Goal: Communication & Community: Ask a question

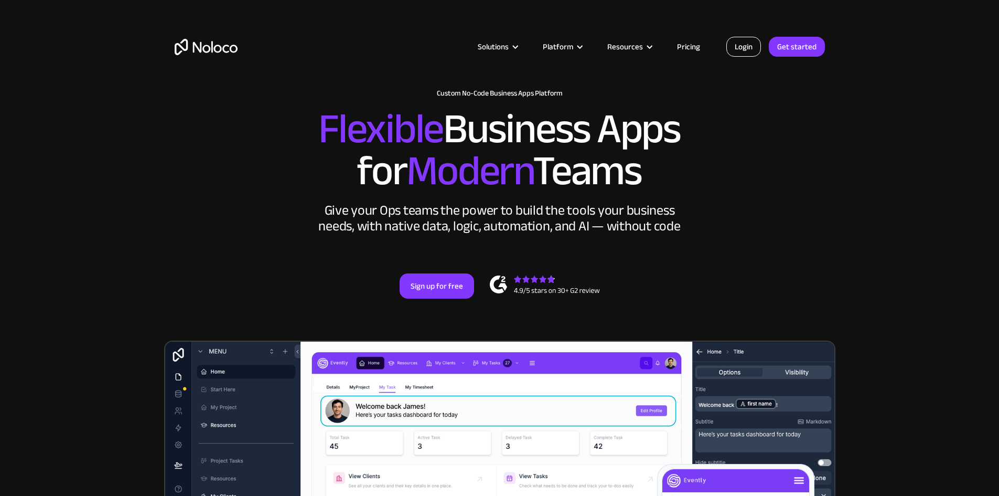
click at [744, 47] on link "Login" at bounding box center [743, 47] width 35 height 20
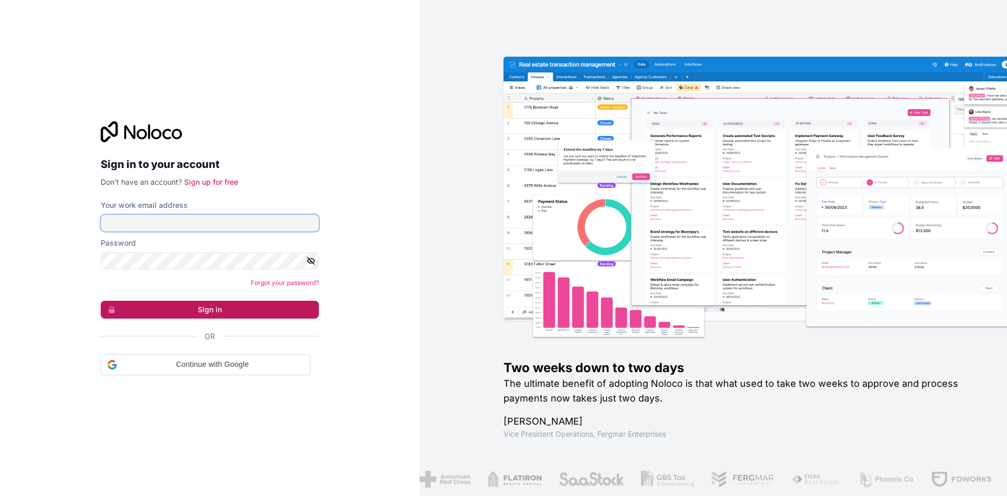
type input "marchant@mogmarketing.co.za"
click at [212, 302] on button "Sign in" at bounding box center [210, 310] width 218 height 18
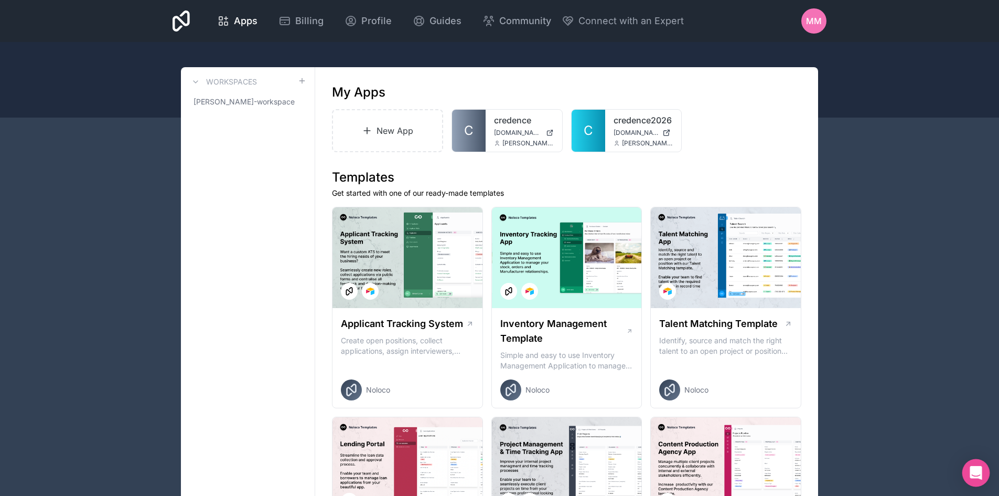
click at [970, 476] on icon "Open Intercom Messenger" at bounding box center [976, 473] width 14 height 14
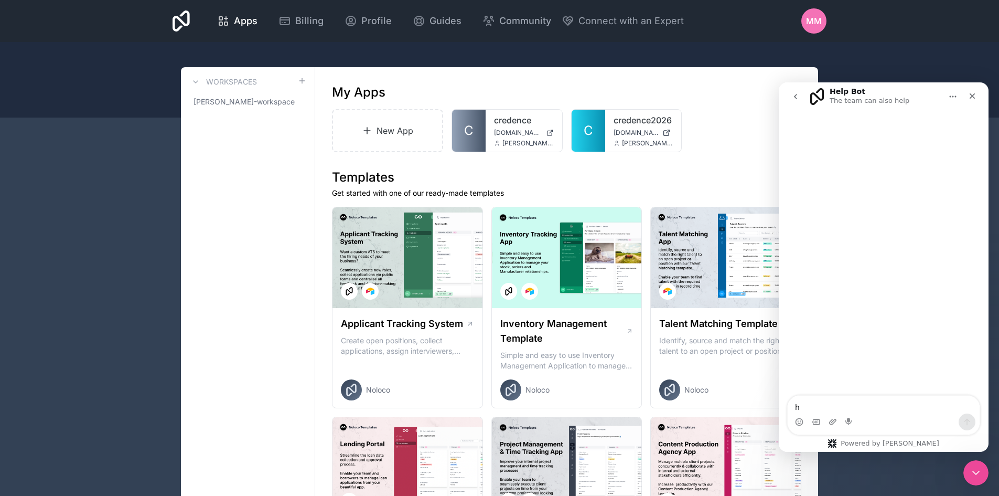
type textarea "hi"
type textarea "I"
click at [975, 470] on icon "Close Intercom Messenger" at bounding box center [974, 471] width 13 height 13
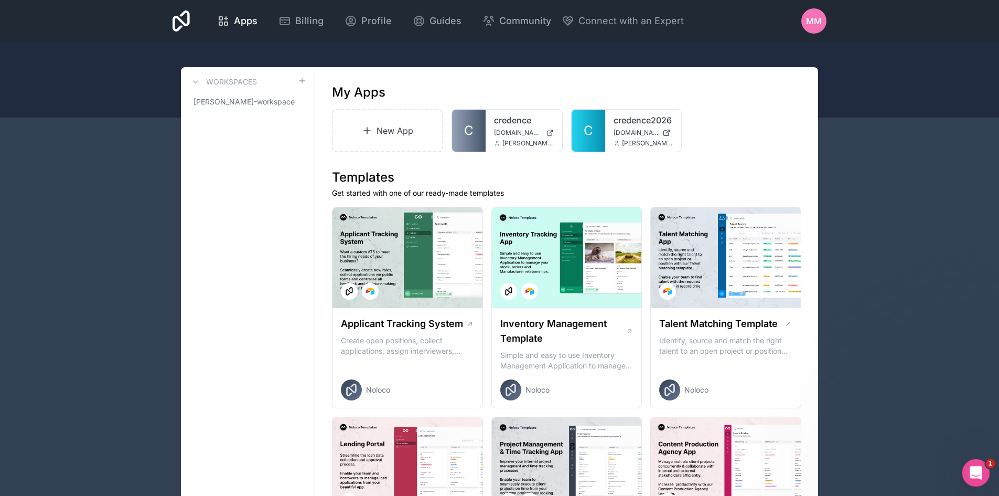
click at [975, 470] on icon "Open Intercom Messenger" at bounding box center [974, 471] width 17 height 17
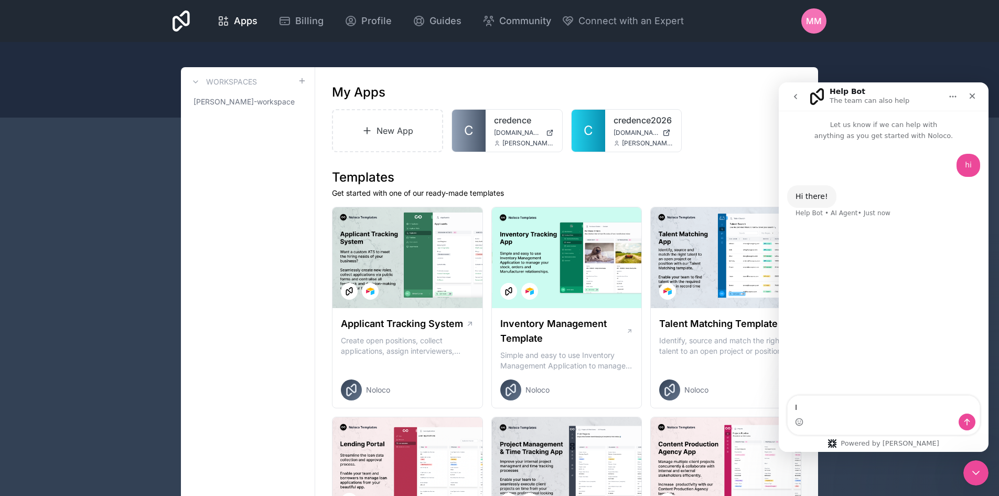
click at [894, 399] on textarea "I" at bounding box center [884, 404] width 192 height 18
type textarea "I am unhappy"
type textarea "sales person please"
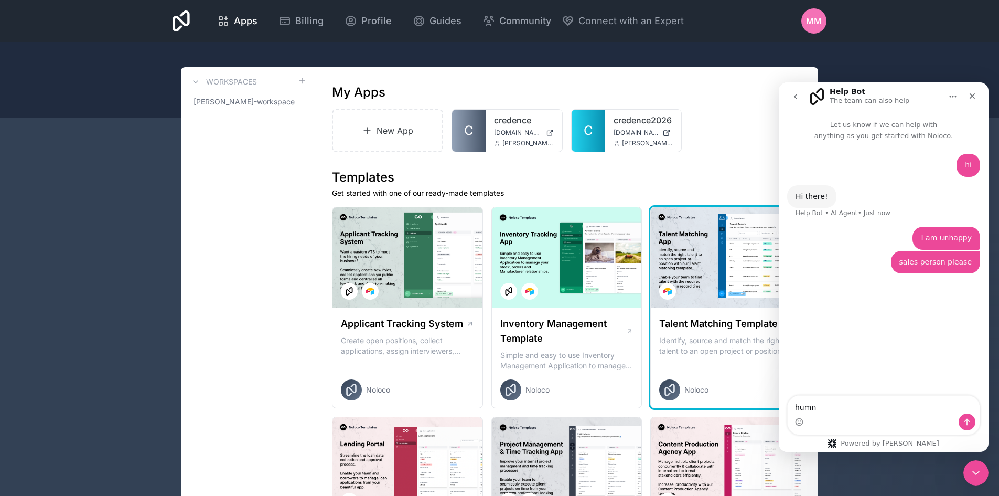
type textarea "humna"
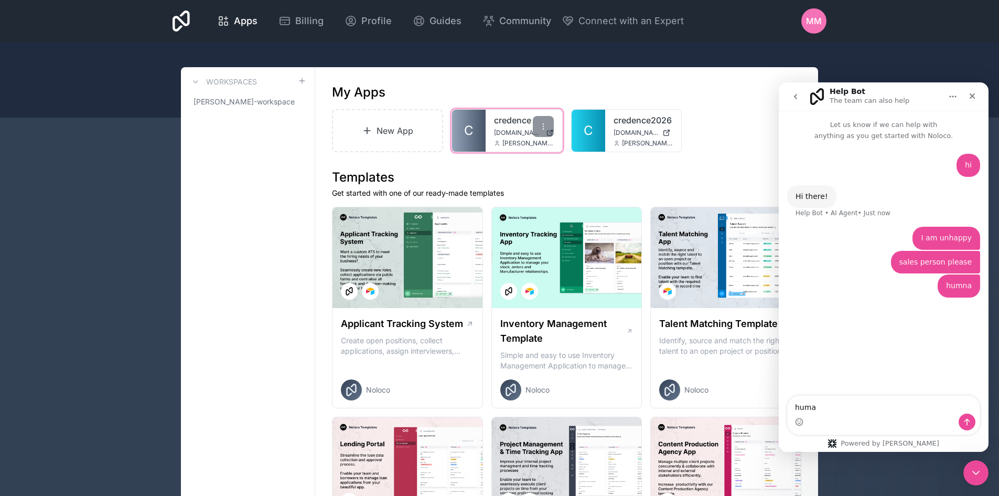
type textarea "human"
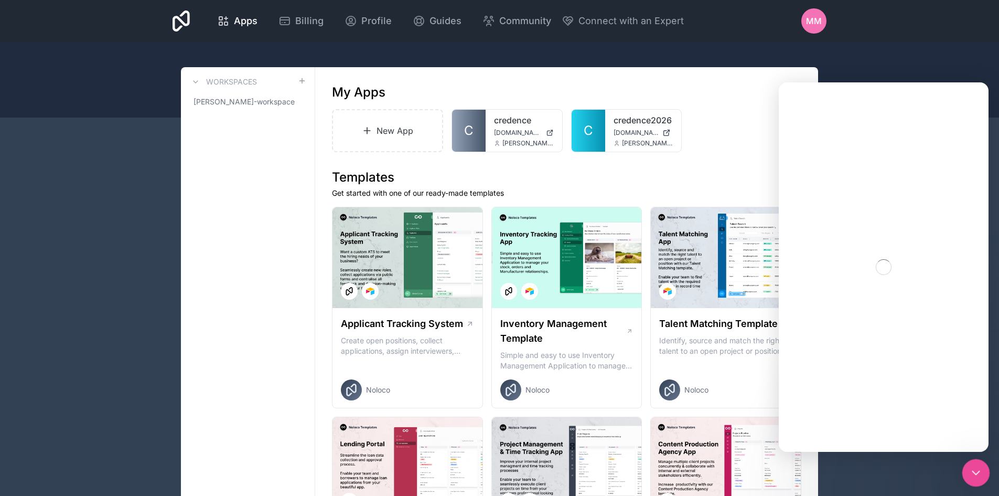
click at [964, 466] on div "Close Intercom Messenger" at bounding box center [974, 470] width 25 height 25
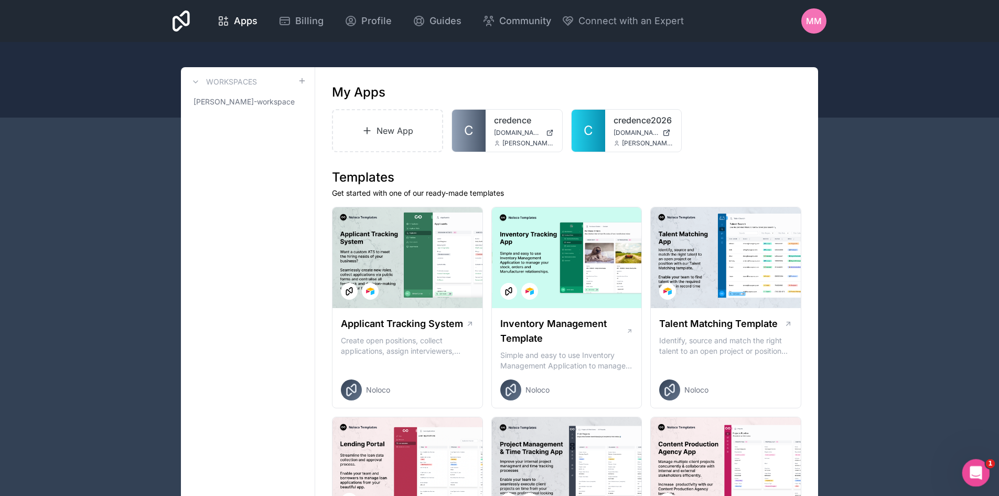
click at [967, 466] on div "Open Intercom Messenger" at bounding box center [974, 471] width 35 height 35
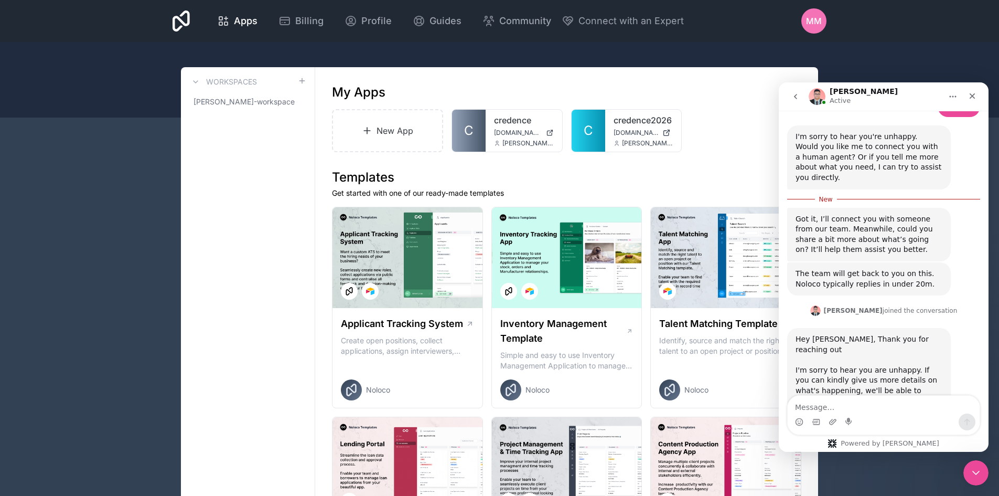
scroll to position [212, 0]
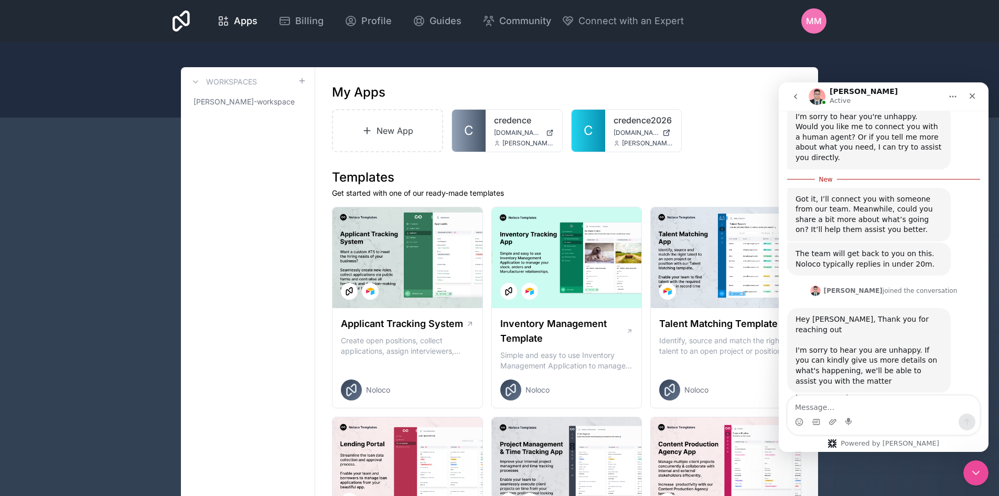
click at [916, 398] on textarea "Message…" at bounding box center [884, 404] width 192 height 18
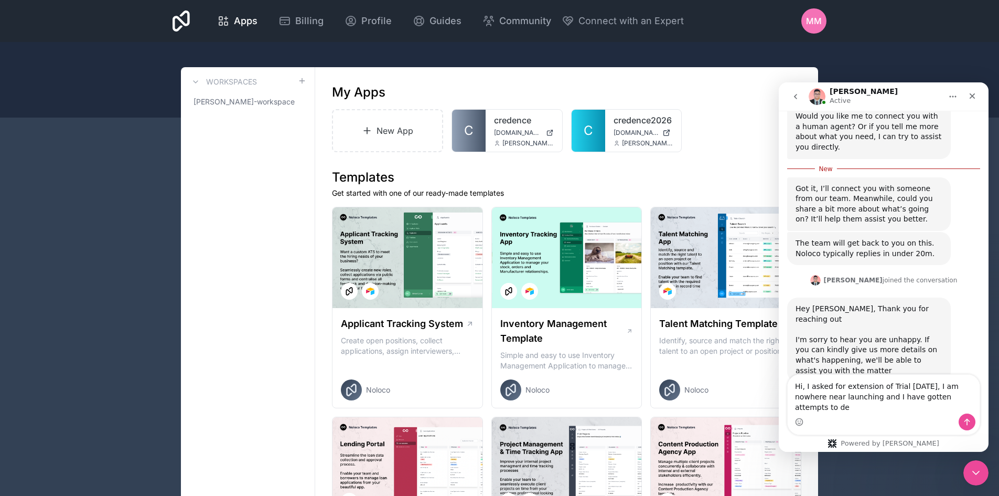
scroll to position [233, 0]
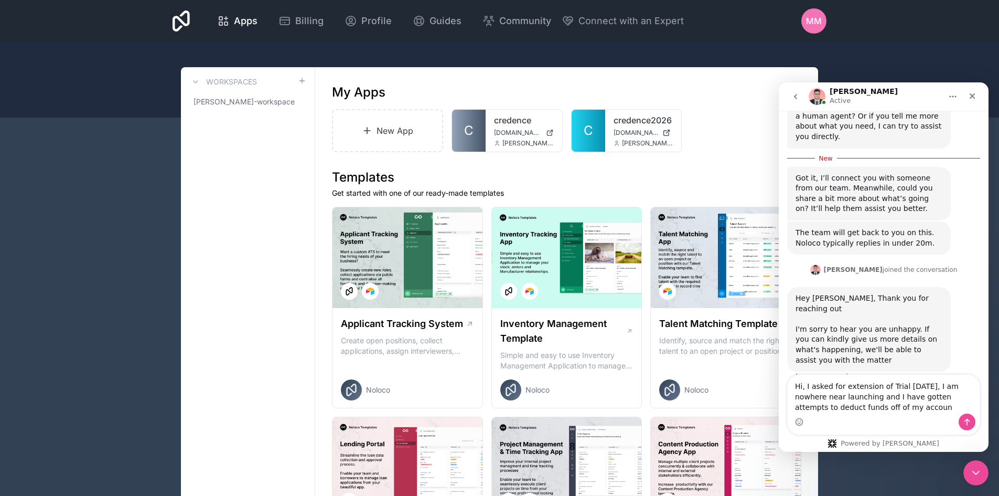
type textarea "Hi, I asked for extension of Trial yesterday, I am nowhere near launching and I…"
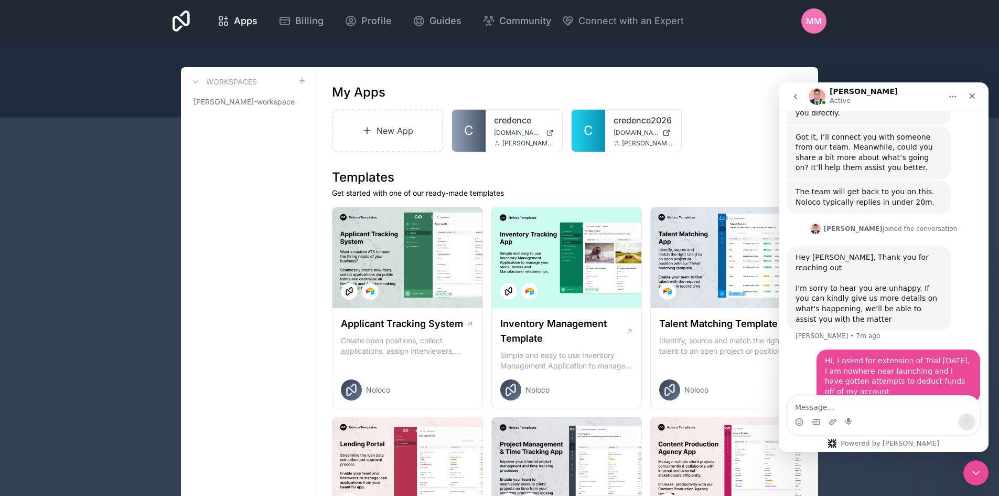
click at [886, 405] on textarea "Message…" at bounding box center [884, 404] width 192 height 18
type textarea "Thank You for your reply David"
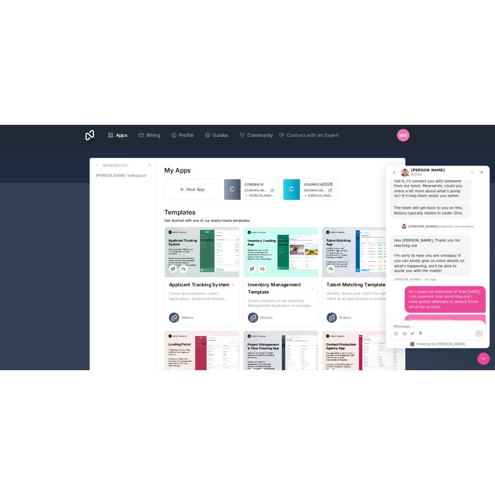
scroll to position [281, 0]
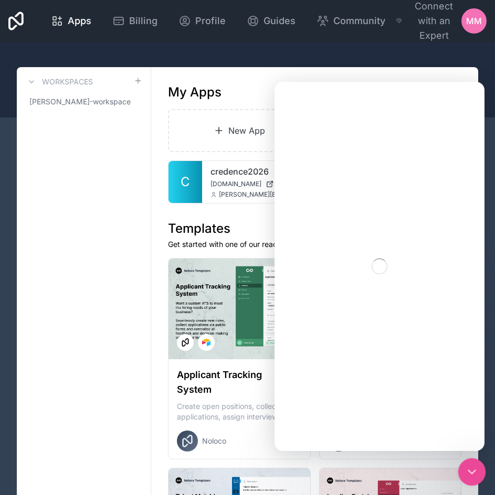
click at [471, 467] on icon "Close Intercom Messenger" at bounding box center [470, 470] width 13 height 13
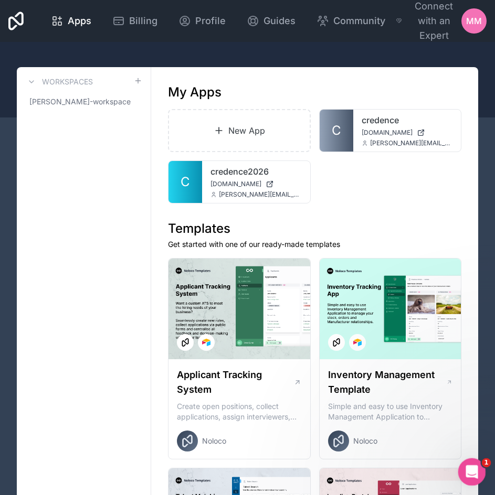
click at [471, 467] on icon "Open Intercom Messenger" at bounding box center [470, 470] width 17 height 17
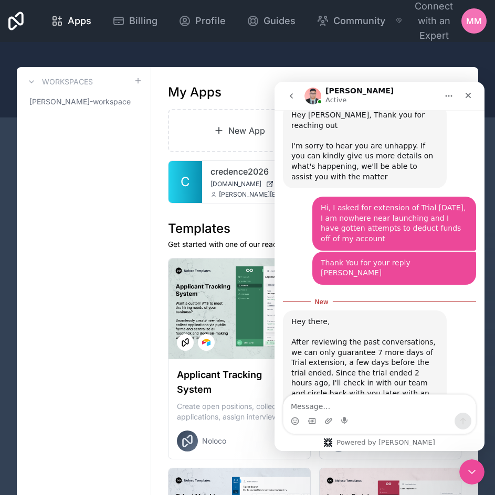
scroll to position [402, 0]
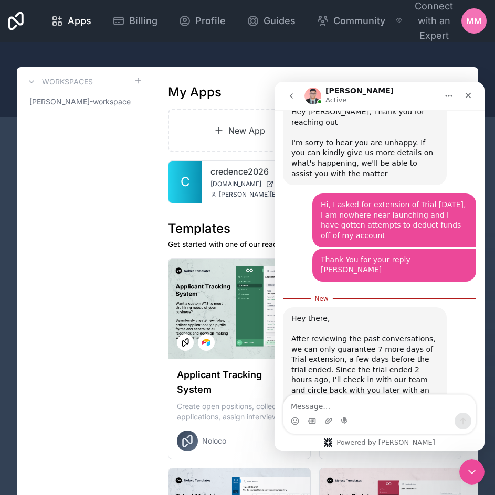
click at [389, 404] on textarea "Message…" at bounding box center [379, 404] width 192 height 18
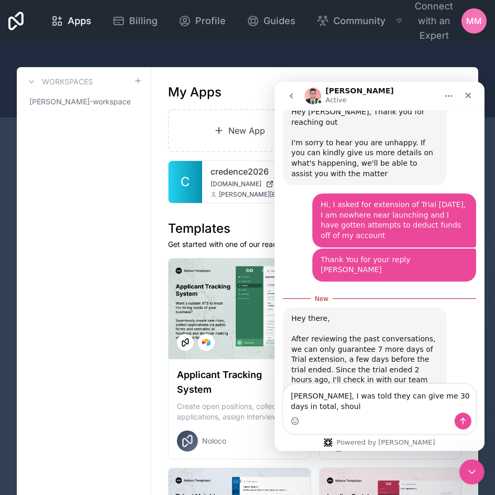
scroll to position [412, 0]
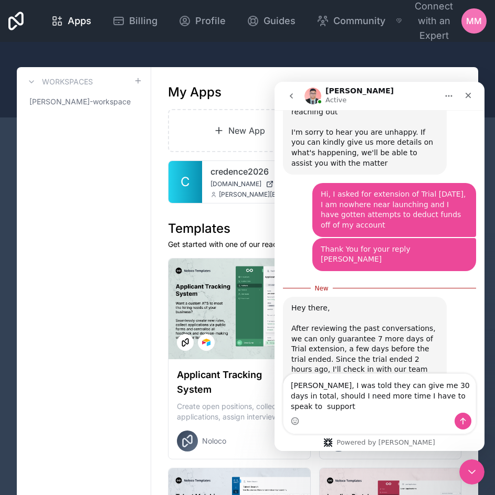
type textarea "David, I was told they can give me 30 days in total, should I need more time I …"
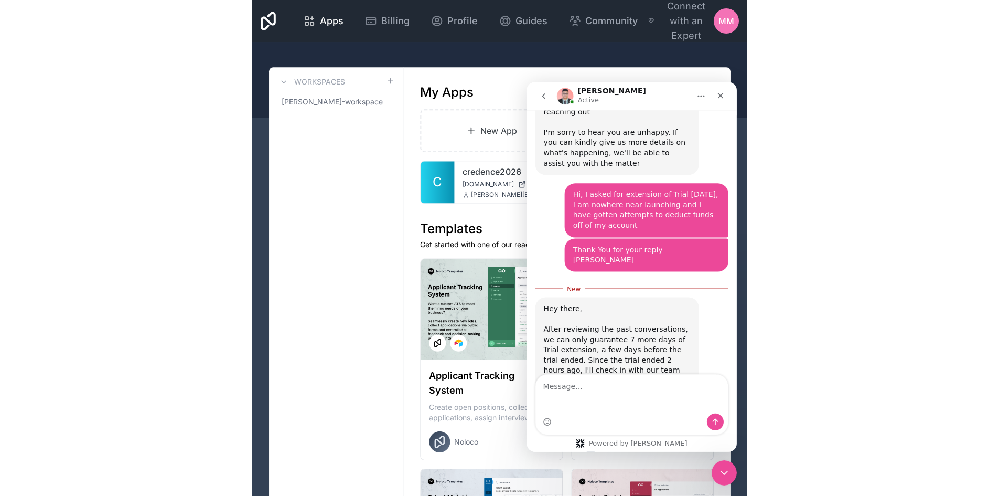
scroll to position [436, 0]
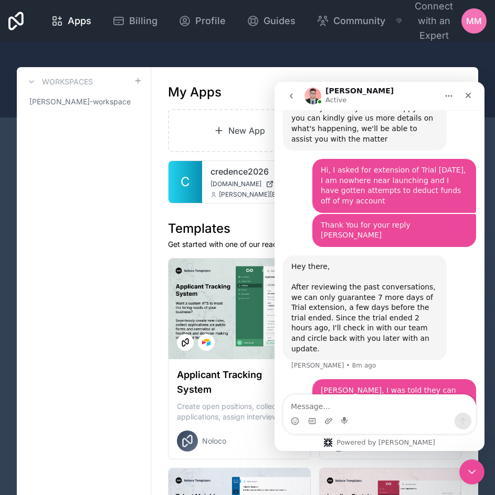
click at [316, 96] on img "Intercom messenger" at bounding box center [312, 96] width 17 height 17
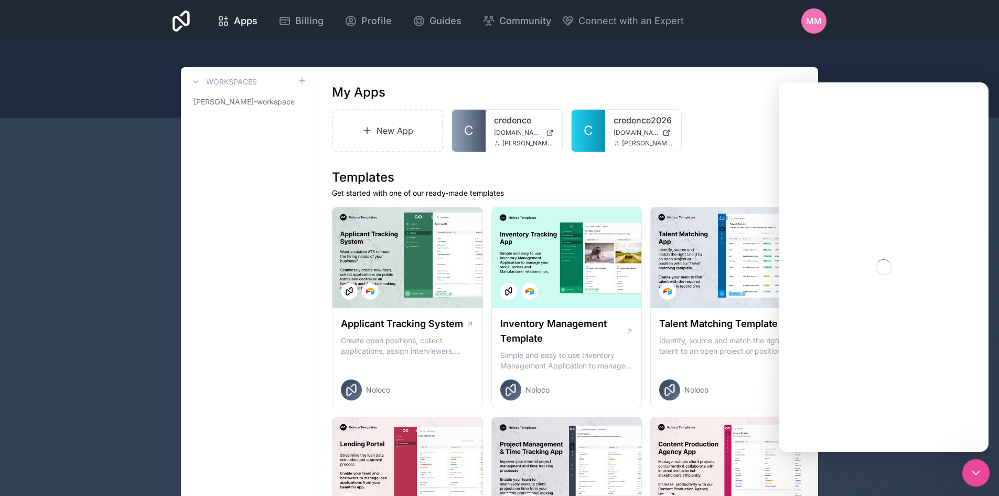
click at [975, 471] on icon "Close Intercom Messenger" at bounding box center [974, 471] width 7 height 4
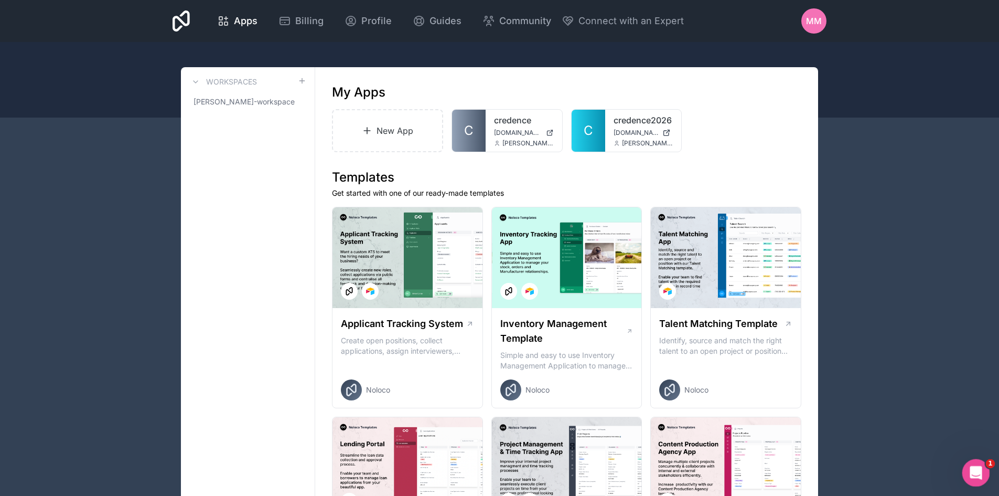
click at [974, 471] on icon "Open Intercom Messenger" at bounding box center [974, 471] width 17 height 17
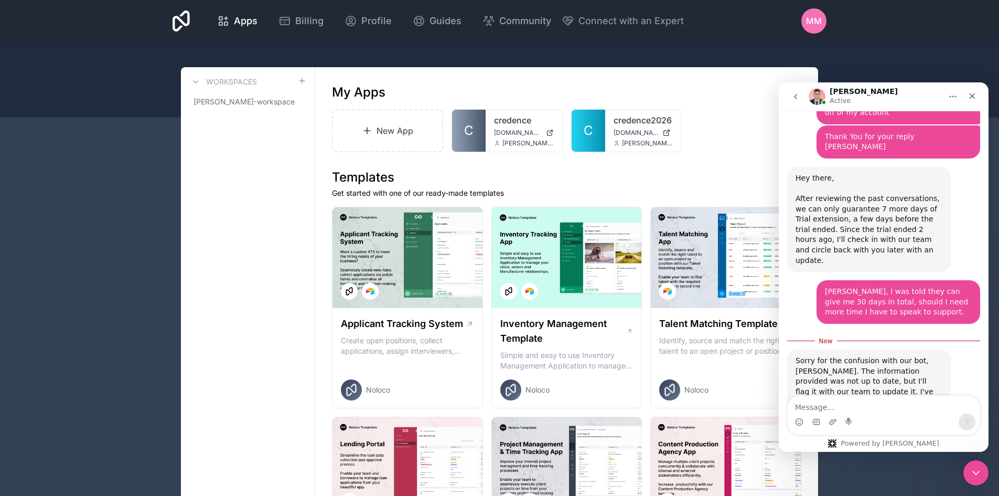
scroll to position [526, 0]
click at [886, 399] on textarea "Message…" at bounding box center [884, 404] width 192 height 18
type textarea "n"
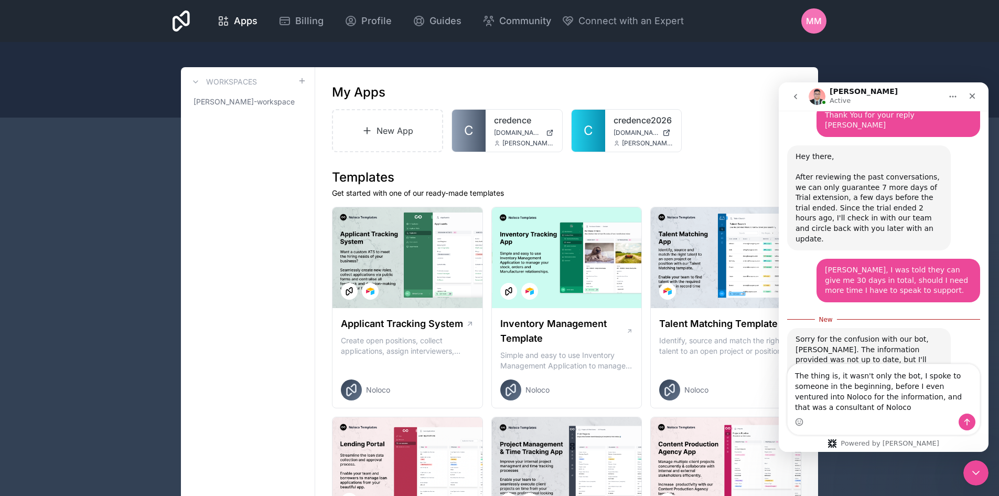
scroll to position [557, 0]
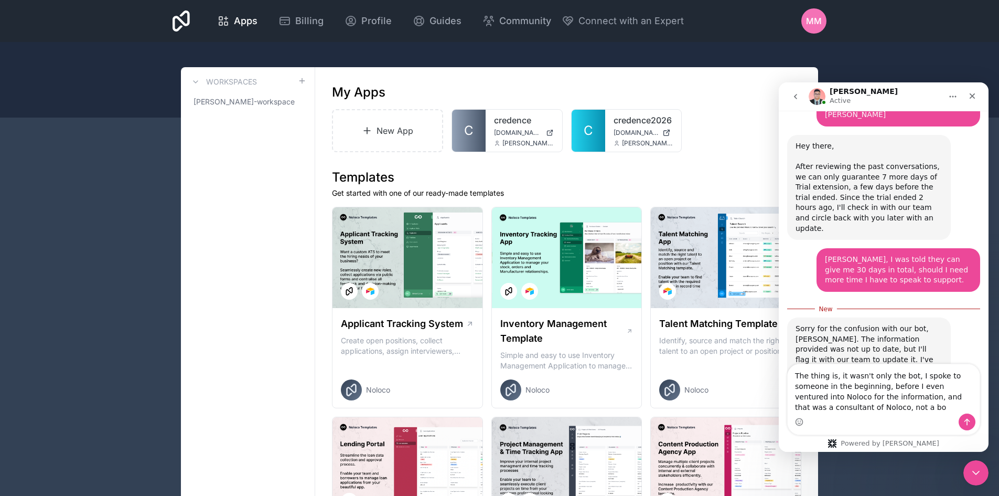
type textarea "The thing is, it wasn't only the bot, I spoke to someone in the beginning, befo…"
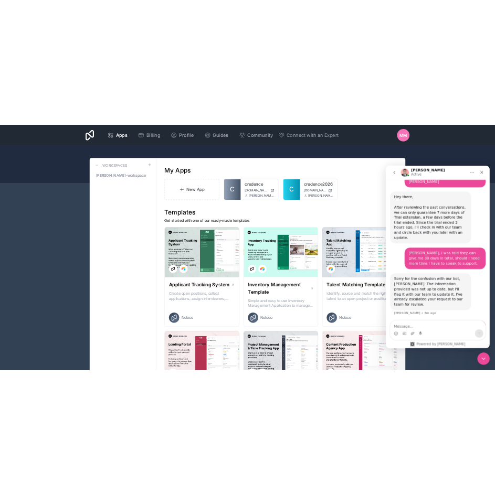
scroll to position [581, 0]
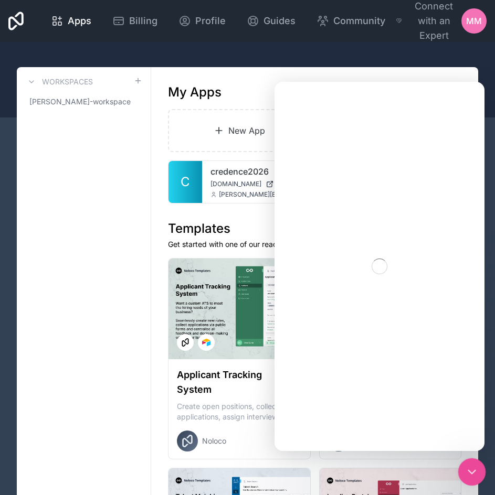
click at [465, 474] on icon "Close Intercom Messenger" at bounding box center [470, 470] width 13 height 13
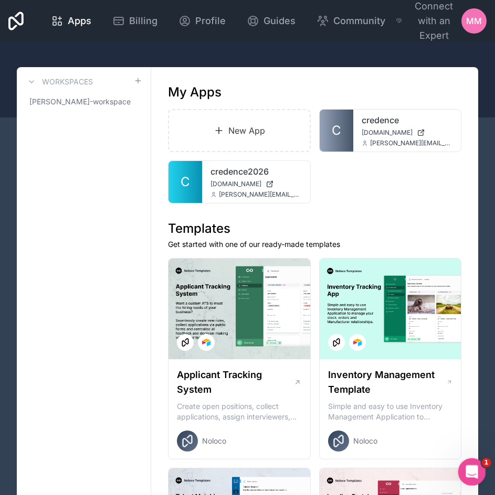
click at [465, 474] on icon "Open Intercom Messenger" at bounding box center [470, 470] width 17 height 17
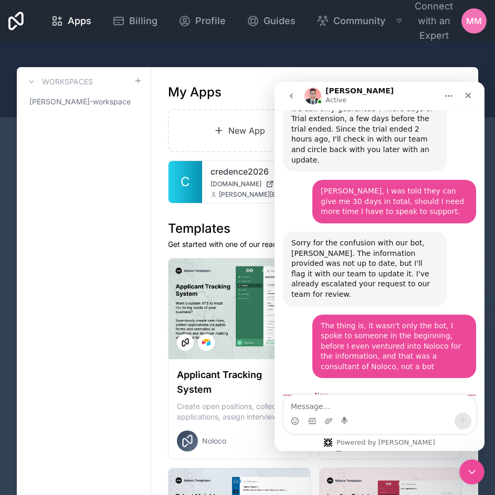
scroll to position [629, 0]
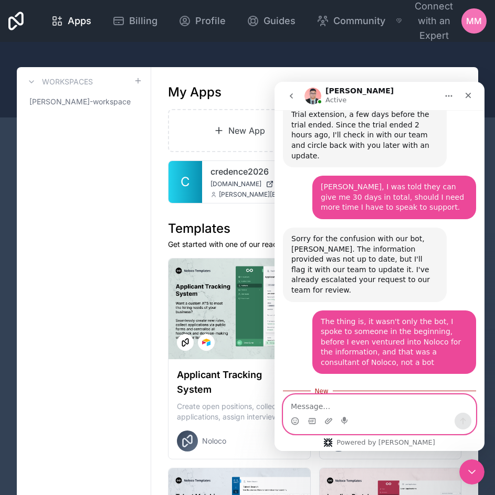
click at [351, 403] on textarea "Message…" at bounding box center [379, 404] width 192 height 18
click at [449, 93] on icon "Home" at bounding box center [448, 96] width 8 height 8
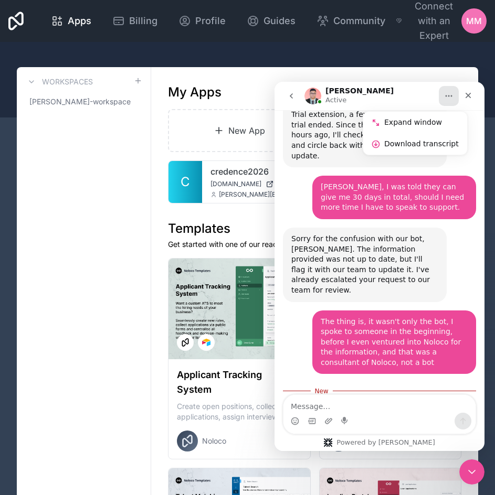
click at [441, 98] on button "Home" at bounding box center [448, 96] width 20 height 20
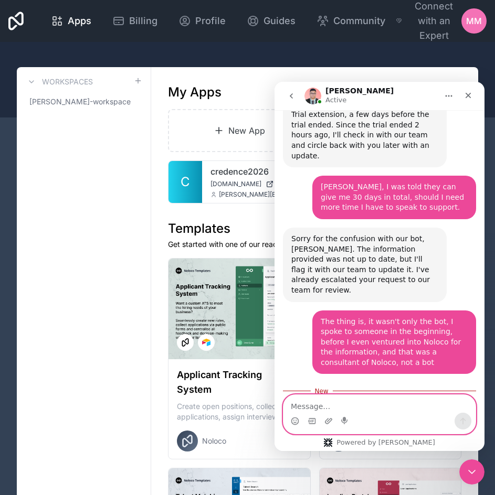
click at [371, 412] on textarea "Message…" at bounding box center [379, 404] width 192 height 18
type textarea "Sadly, I cannot remember.."
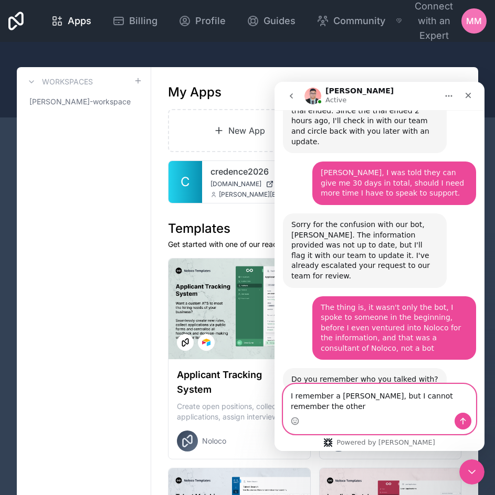
scroll to position [654, 0]
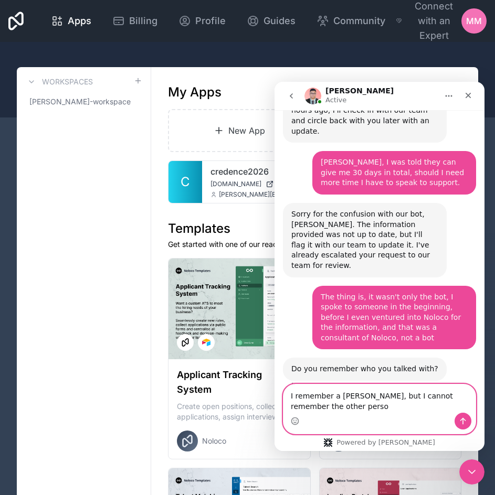
type textarea "I remember a Darragh, but I cannot remember the other person"
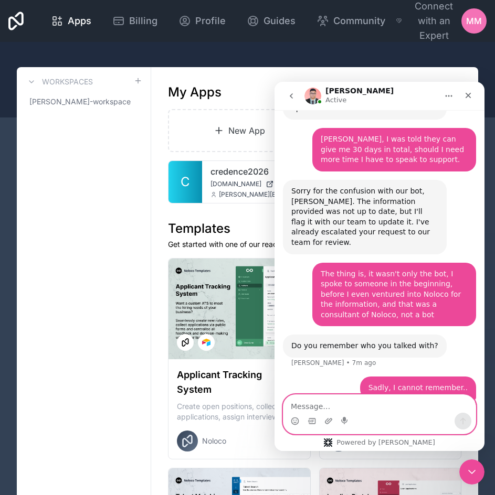
scroll to position [678, 0]
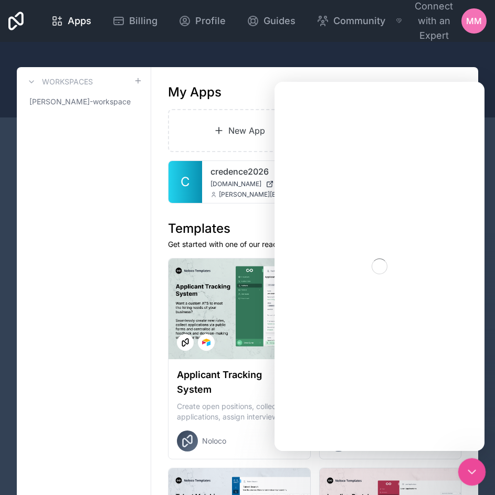
click at [473, 465] on icon "Close Intercom Messenger" at bounding box center [470, 470] width 13 height 13
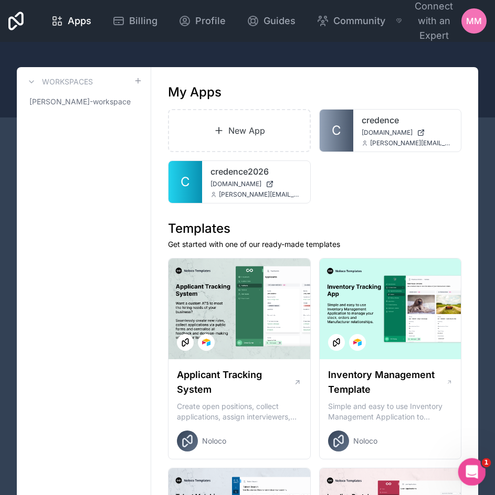
click at [473, 465] on icon "Open Intercom Messenger" at bounding box center [470, 470] width 17 height 17
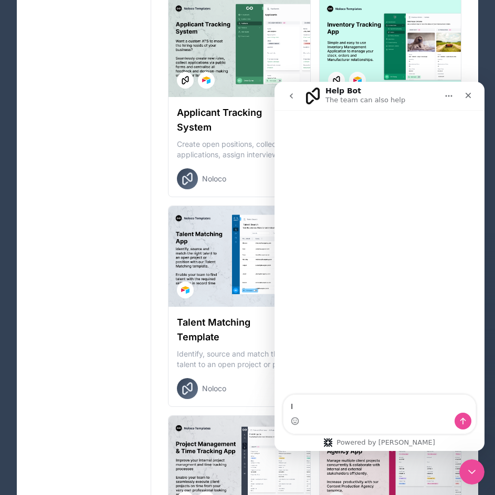
scroll to position [0, 0]
